Goal: Task Accomplishment & Management: Use online tool/utility

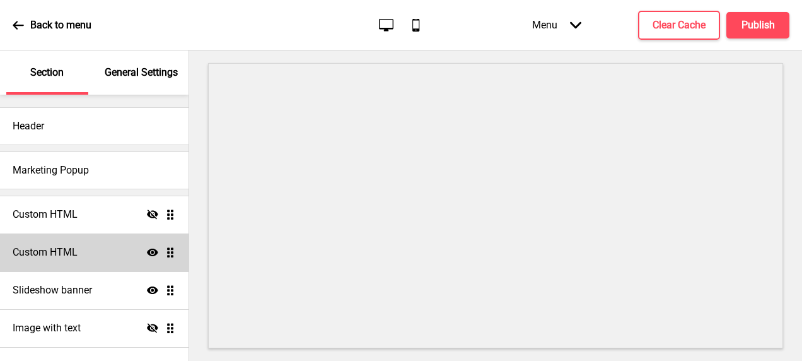
click at [108, 252] on div "Custom HTML Show Drag" at bounding box center [94, 252] width 189 height 38
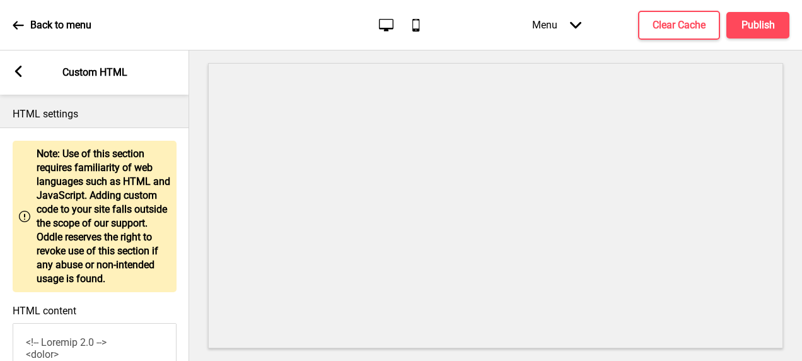
click at [26, 73] on div "Arrow left Custom HTML" at bounding box center [94, 72] width 189 height 44
click at [19, 72] on rect at bounding box center [18, 71] width 11 height 11
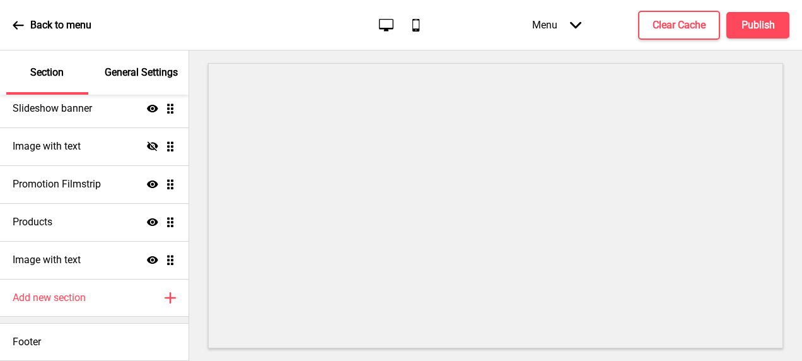
scroll to position [182, 0]
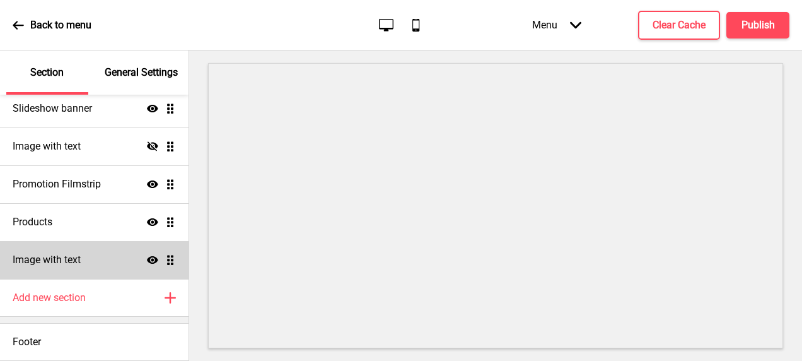
click at [96, 248] on div "Image with text Show Drag" at bounding box center [94, 260] width 189 height 38
select select "center"
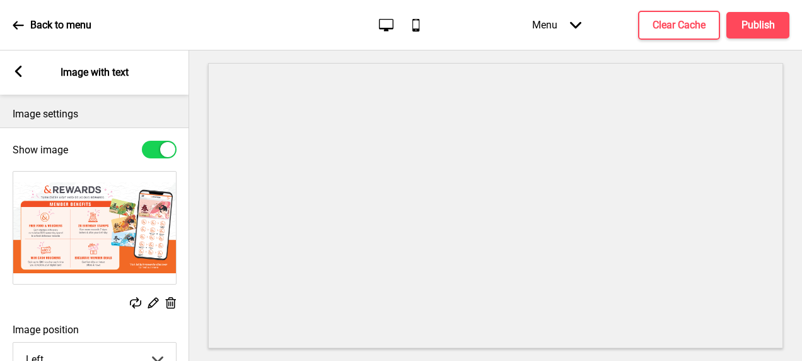
click at [23, 69] on rect at bounding box center [18, 71] width 11 height 11
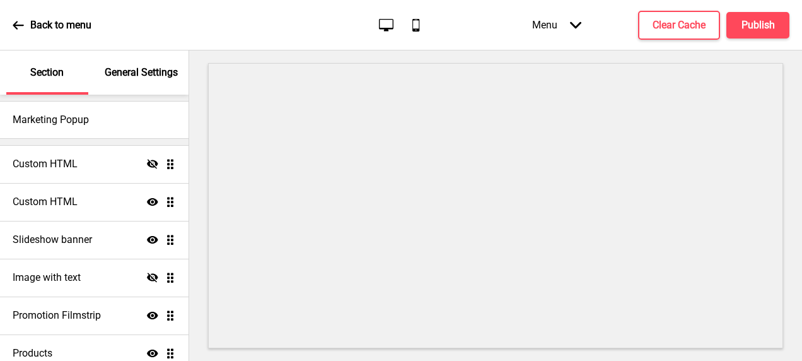
scroll to position [0, 0]
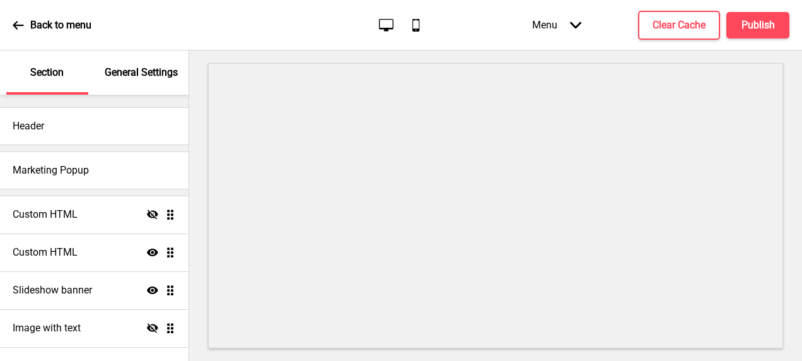
click at [559, 24] on div "Menu Arrow down" at bounding box center [557, 24] width 74 height 37
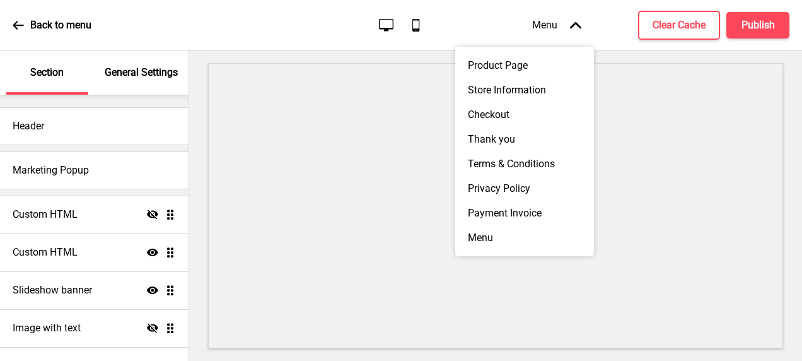
click at [559, 24] on div "Menu Arrow up" at bounding box center [557, 24] width 74 height 37
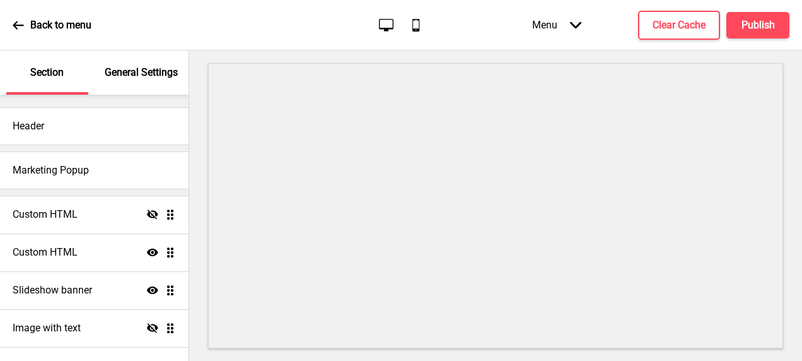
click at [19, 30] on icon at bounding box center [18, 25] width 11 height 11
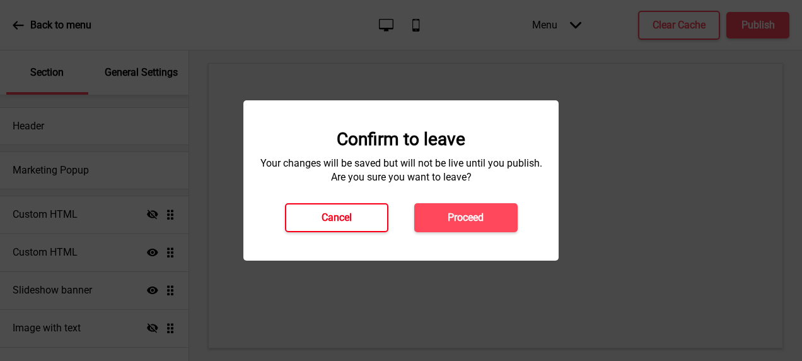
click at [330, 223] on h4 "Cancel" at bounding box center [337, 218] width 30 height 14
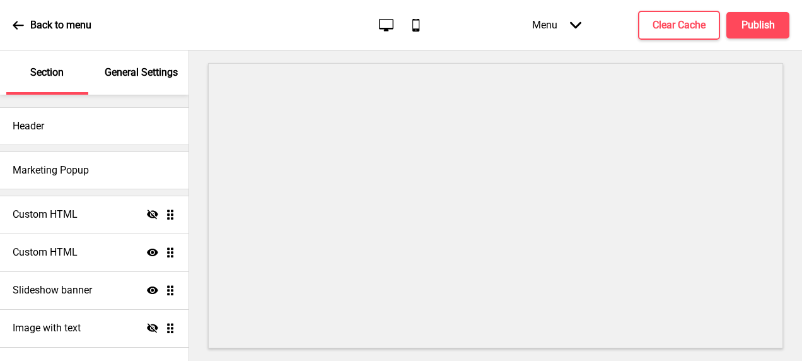
click at [28, 26] on div "Back to menu" at bounding box center [52, 25] width 79 height 34
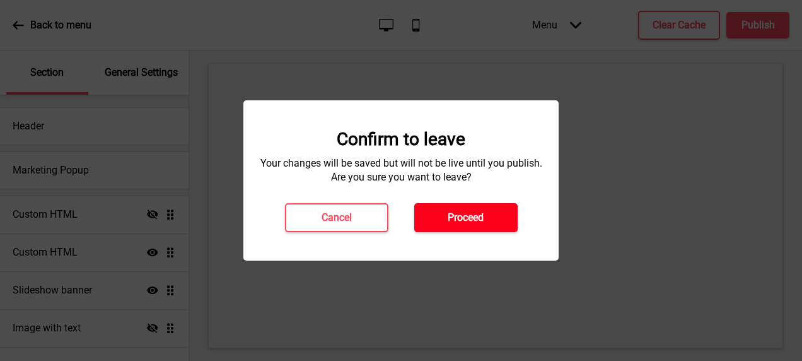
click at [444, 217] on button "Proceed" at bounding box center [465, 217] width 103 height 29
